Goal: Information Seeking & Learning: Understand process/instructions

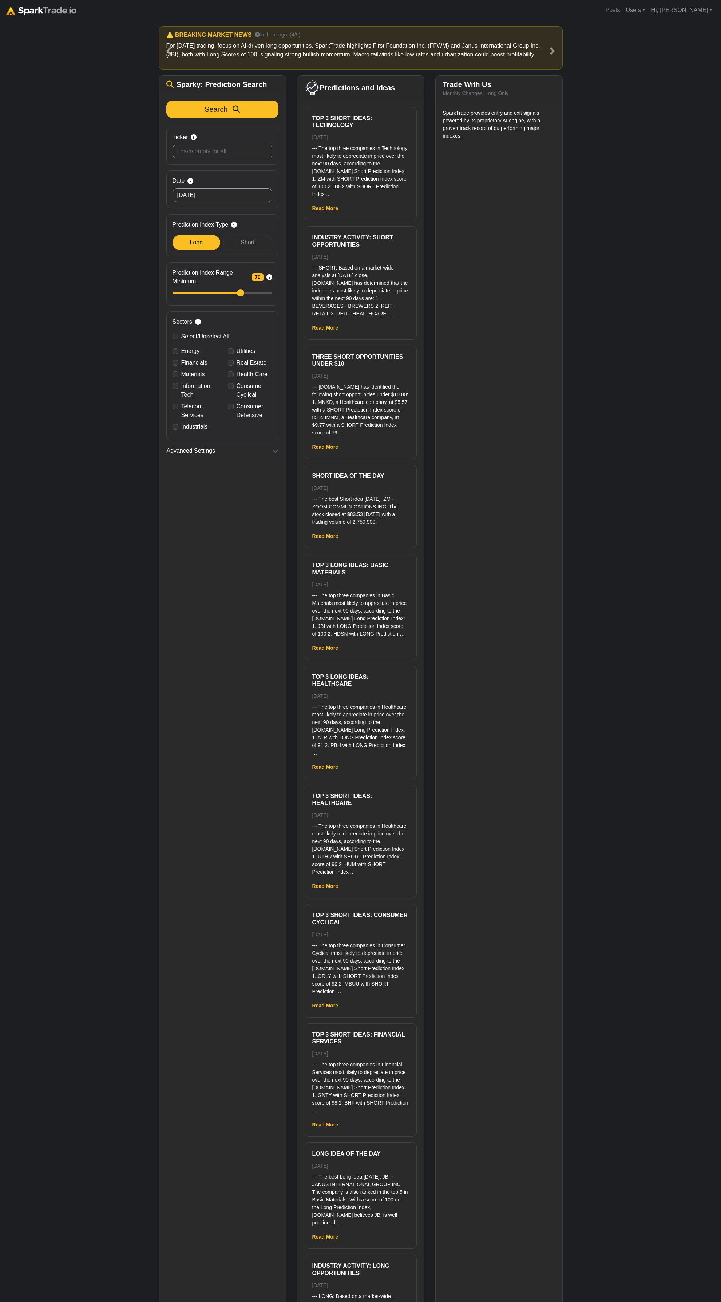
click at [471, 412] on div "How to Use [DOMAIN_NAME] × ⚠️ BREAKING MARKET NEWS 11 minutes ago (1/5) Trader,…" at bounding box center [360, 675] width 721 height 1310
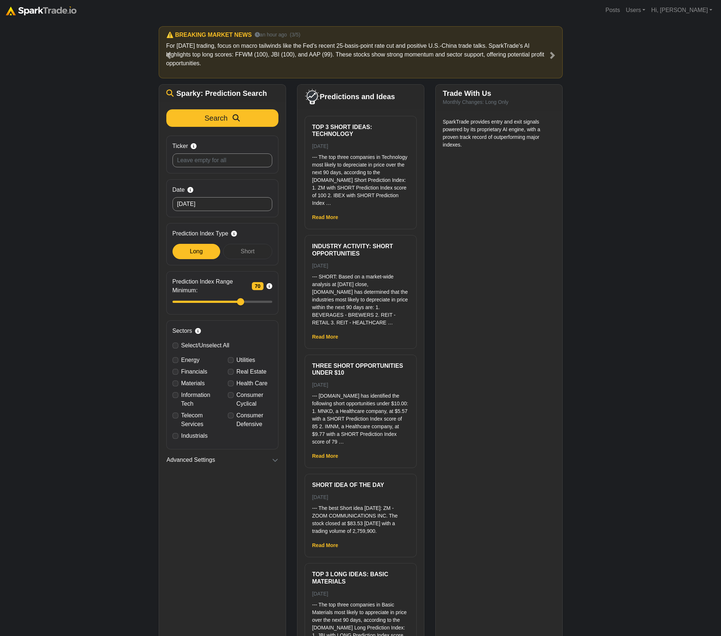
click at [471, 168] on div "How to Use SparkTrade.io × ⚠️ BREAKING MARKET NEWS 11 minutes ago (1/5) Trader,…" at bounding box center [360, 346] width 721 height 653
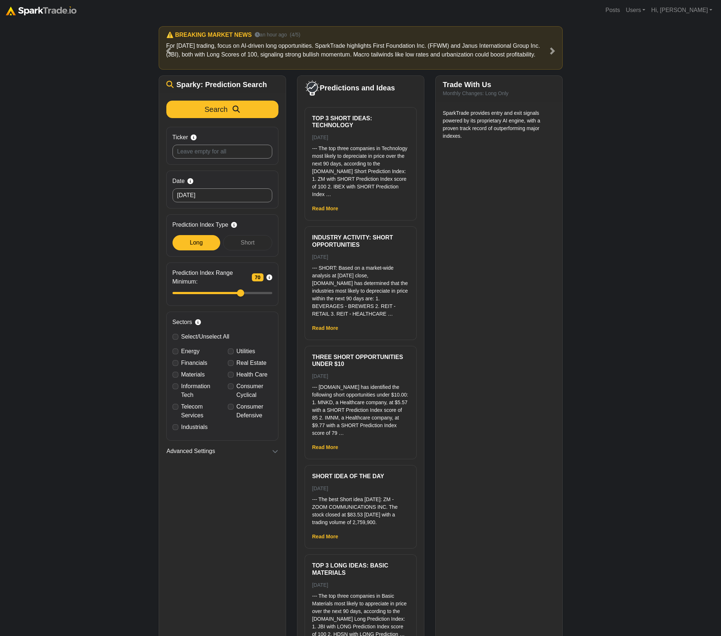
click at [471, 137] on div "How to Use SparkTrade.io × ⚠️ BREAKING MARKET NEWS 11 minutes ago (1/5) Trader,…" at bounding box center [360, 342] width 721 height 644
click at [471, 177] on div "How to Use SparkTrade.io × ⚠️ BREAKING MARKET NEWS 11 minutes ago (1/5) Trader,…" at bounding box center [360, 342] width 721 height 644
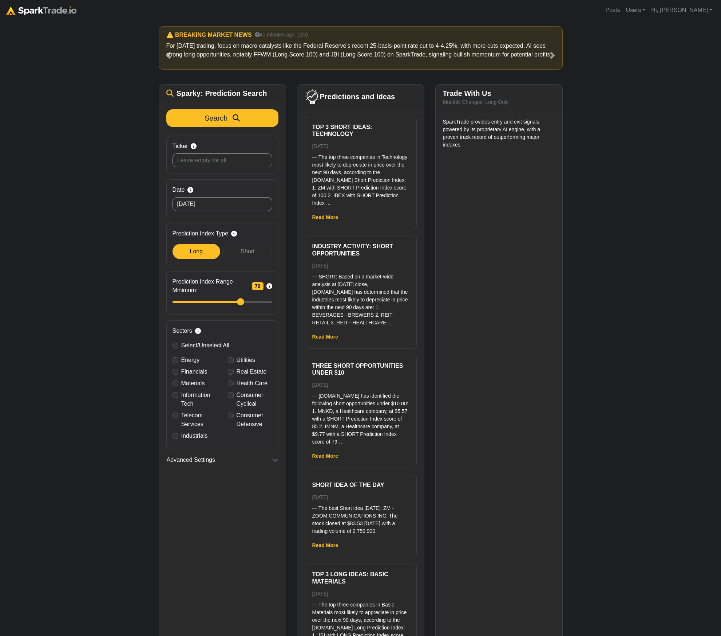
drag, startPoint x: 617, startPoint y: 244, endPoint x: 601, endPoint y: 228, distance: 22.4
click at [471, 244] on div "How to Use SparkTrade.io × ⚠️ BREAKING MARKET NEWS 11 minutes ago (1/5) Trader,…" at bounding box center [360, 346] width 721 height 653
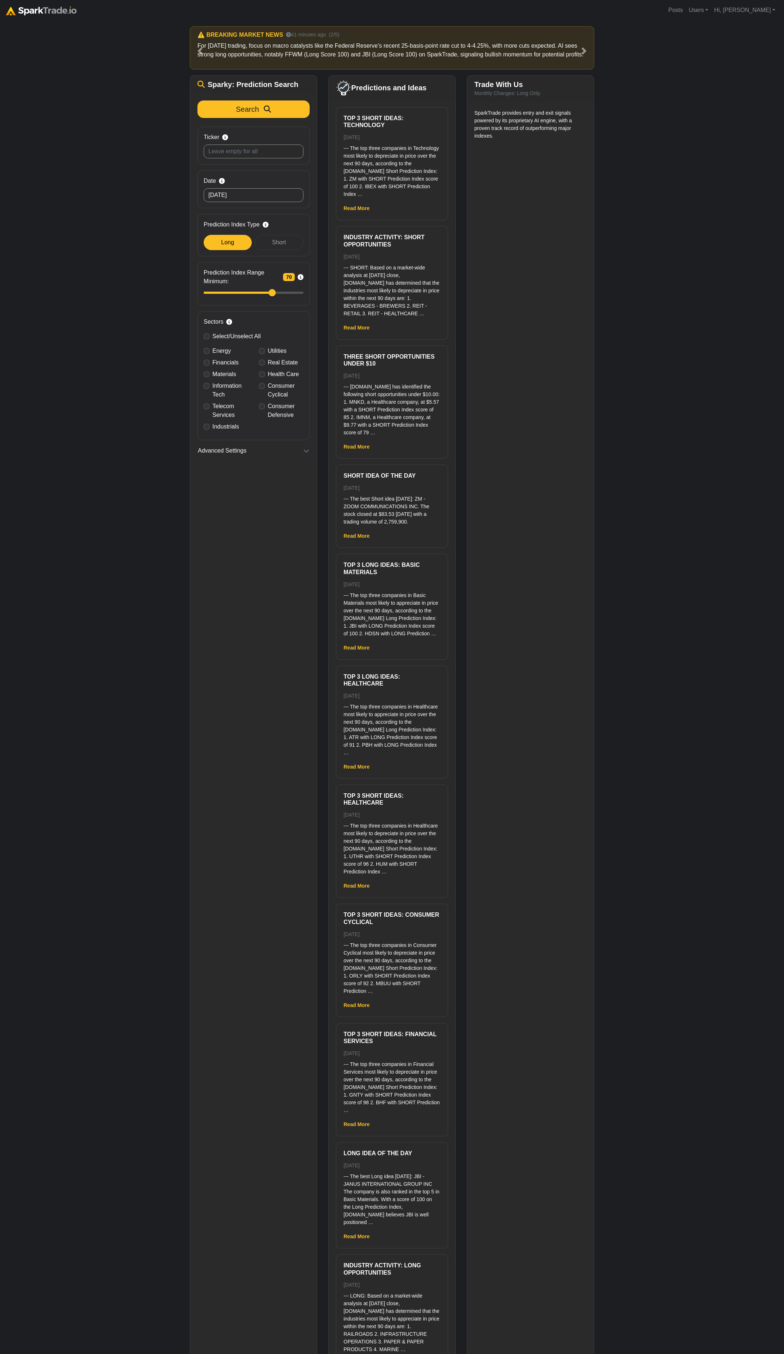
click at [145, 450] on div "How to Use SparkTrade.io × ⚠️ BREAKING MARKET NEWS 11 minutes ago (1/5) Trader,…" at bounding box center [392, 702] width 784 height 1364
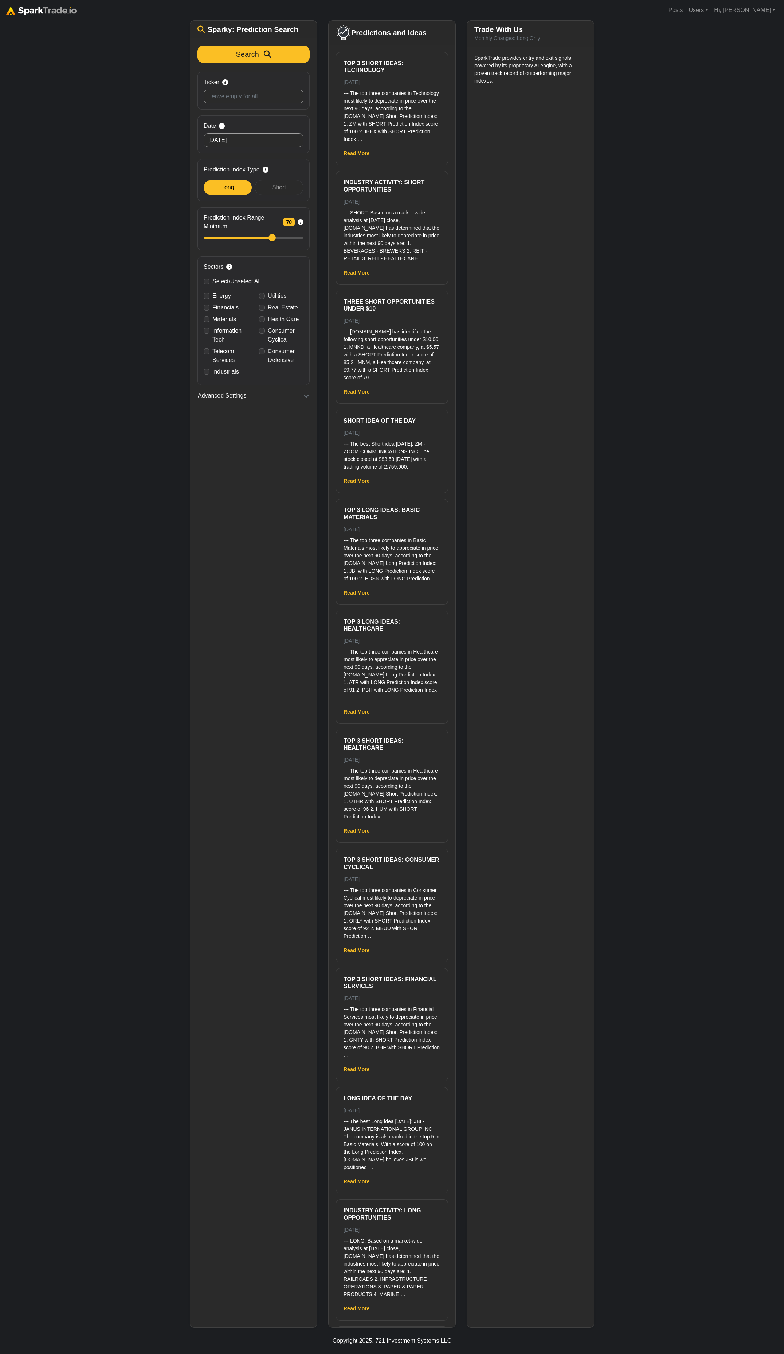
scroll to position [65, 0]
click at [471, 318] on div "How to Use SparkTrade.io × ⚠️ BREAKING MARKET NEWS 11 minutes ago (1/5) Trader,…" at bounding box center [392, 641] width 784 height 1373
click at [471, 257] on div "How to Use SparkTrade.io × ⚠️ BREAKING MARKET NEWS 11 minutes ago (1/5) Trader,…" at bounding box center [392, 646] width 784 height 1364
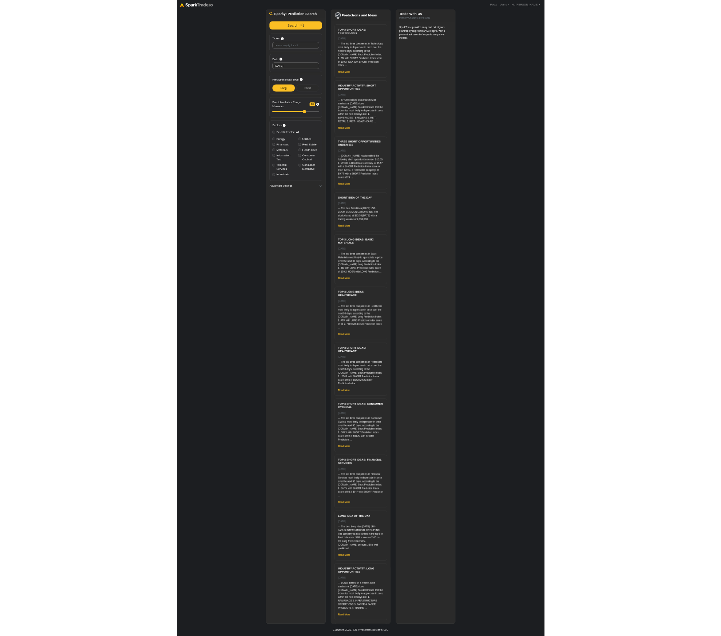
scroll to position [64, 0]
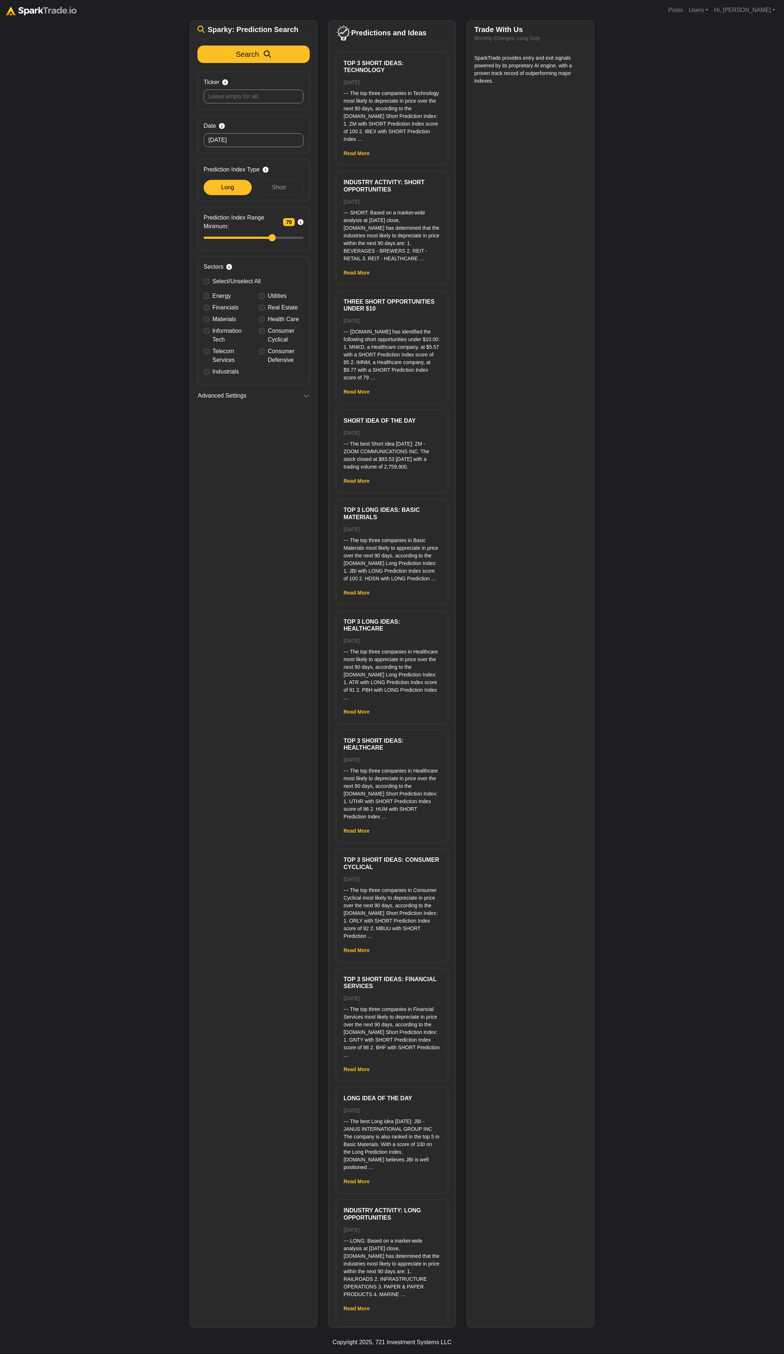
click at [471, 194] on div "How to Use SparkTrade.io × ⚠️ BREAKING MARKET NEWS 11 minutes ago (1/5) Trader,…" at bounding box center [392, 643] width 784 height 1373
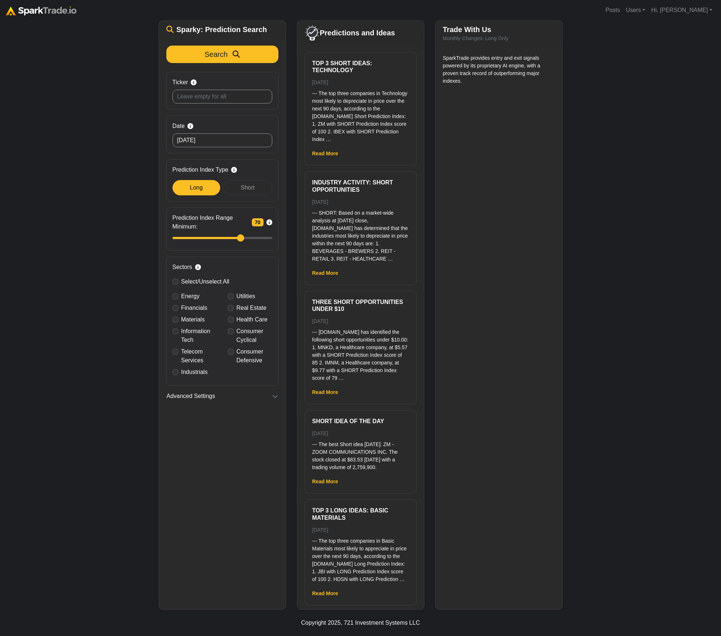
drag, startPoint x: 636, startPoint y: 117, endPoint x: 641, endPoint y: 107, distance: 11.1
click at [471, 117] on div "How to Use SparkTrade.io × ⚠️ BREAKING MARKET NEWS 11 minutes ago (1/5) Trader,…" at bounding box center [360, 283] width 721 height 653
